Goal: Find specific page/section: Find specific page/section

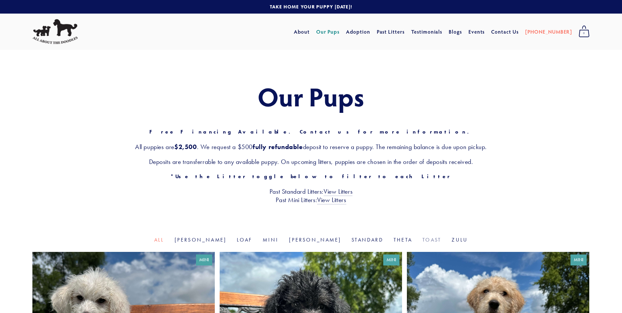
click at [422, 242] on link "Toast" at bounding box center [431, 240] width 19 height 6
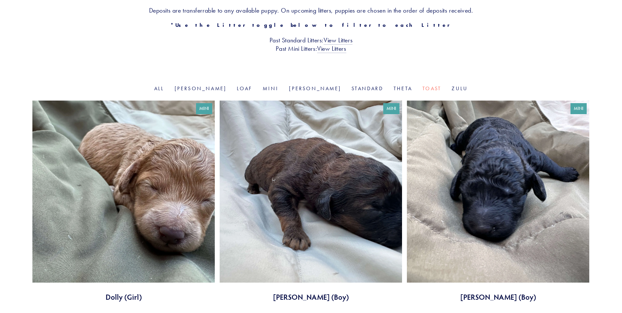
scroll to position [134, 0]
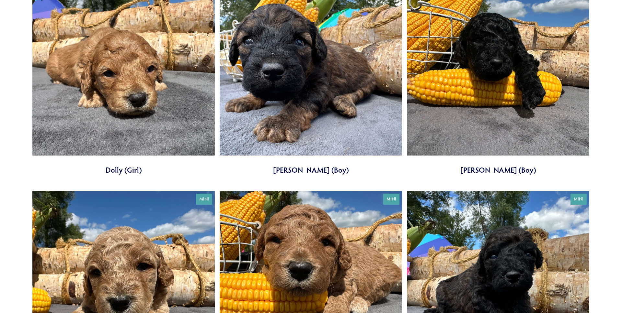
scroll to position [249, 0]
